Goal: Task Accomplishment & Management: Use online tool/utility

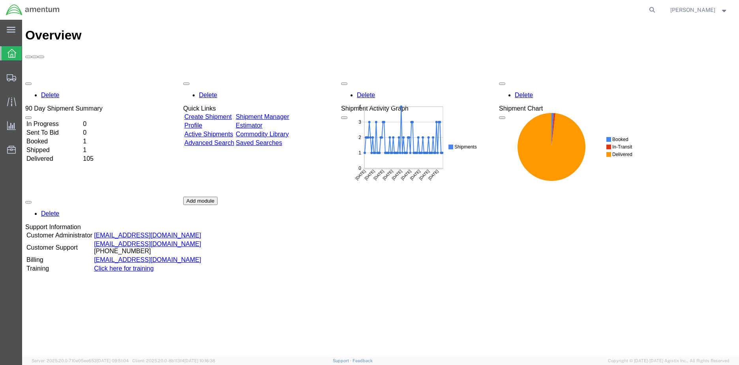
click at [70, 120] on td "In Progress" at bounding box center [54, 124] width 56 height 8
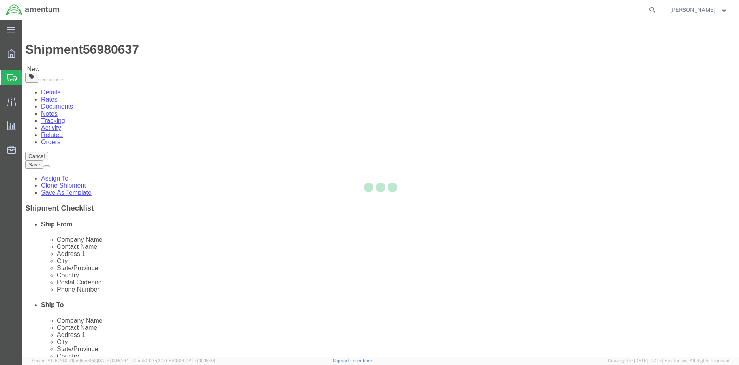
select select "42655"
select select
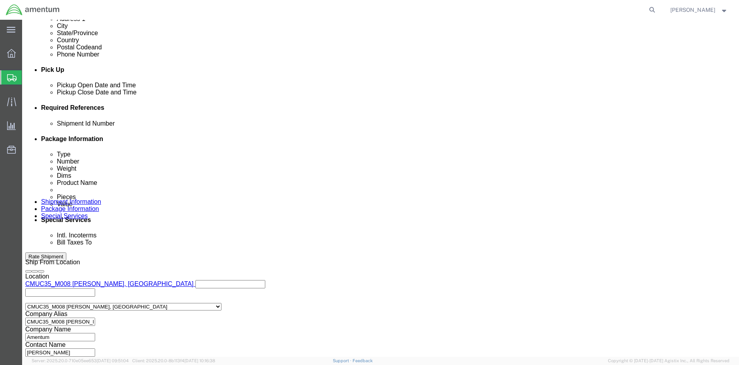
scroll to position [371, 0]
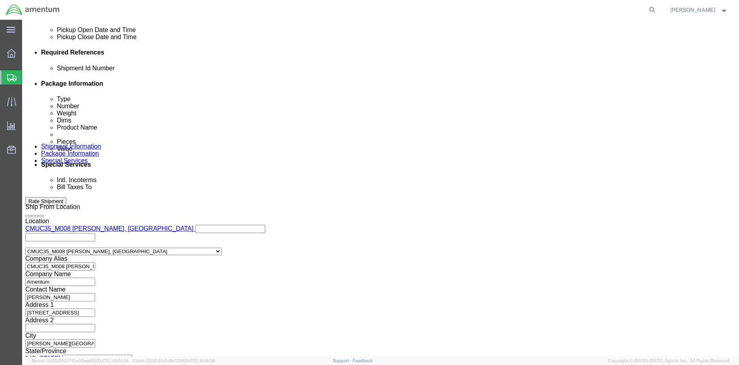
click button "Continue"
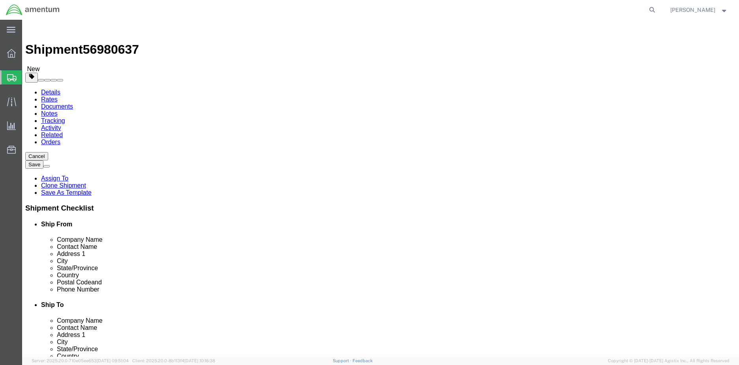
click div "Package Content # 1 1 x Cardboard Box(es) Package Type Select BCK Boxes Bale(s)…"
click dd
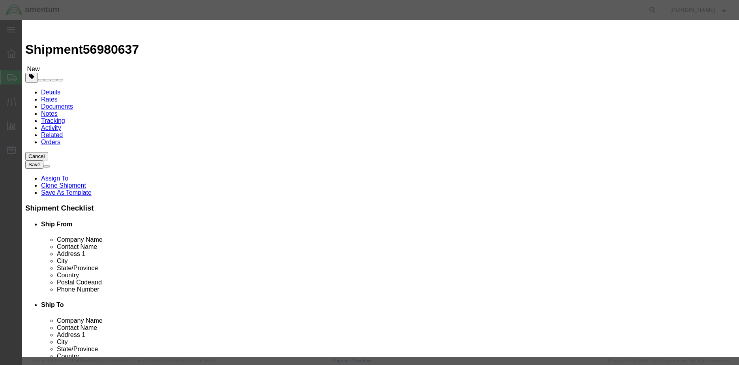
click input "text"
type input "5000.00"
click button "Save & Close"
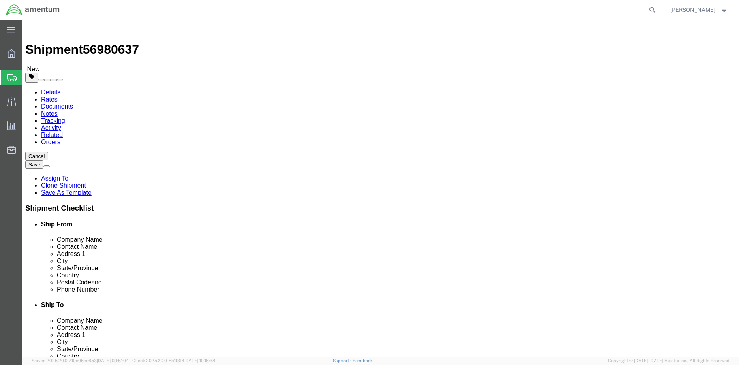
click button "Rate Shipment"
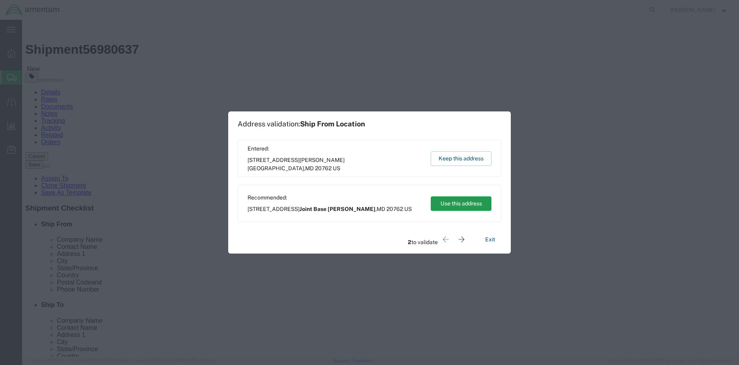
click at [474, 204] on button "Use this address" at bounding box center [461, 203] width 61 height 15
drag, startPoint x: 474, startPoint y: 205, endPoint x: 452, endPoint y: 185, distance: 29.9
click at [474, 205] on button "Use this address" at bounding box center [461, 203] width 61 height 15
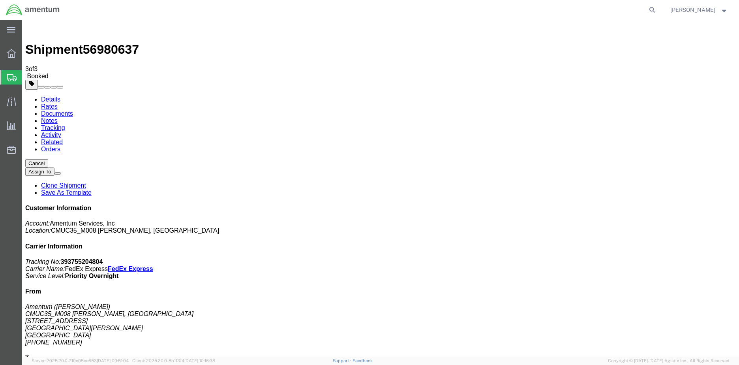
checkbox input "false"
